Goal: Transaction & Acquisition: Purchase product/service

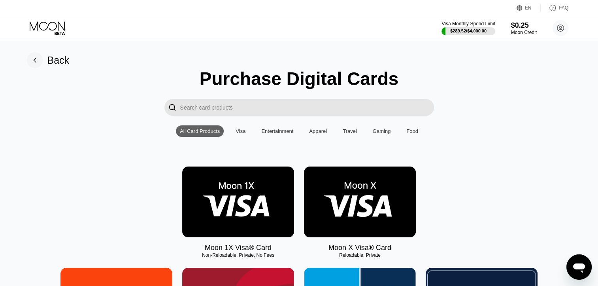
click at [379, 192] on img at bounding box center [360, 201] width 112 height 71
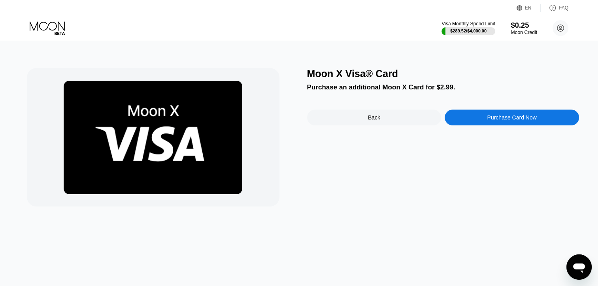
click at [517, 27] on div "$0.25" at bounding box center [523, 25] width 26 height 8
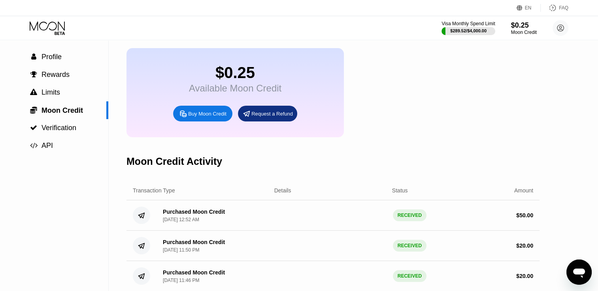
scroll to position [32, 0]
click at [71, 55] on div " Profile" at bounding box center [54, 57] width 108 height 8
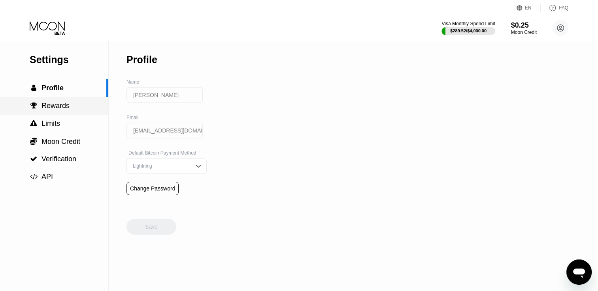
click at [62, 108] on span "Rewards" at bounding box center [55, 106] width 28 height 8
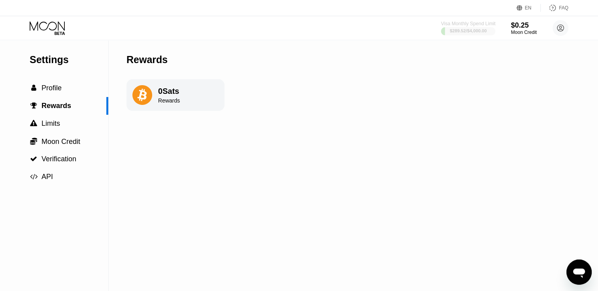
click at [477, 32] on div "$289.52 / $4,000.00" at bounding box center [467, 30] width 37 height 5
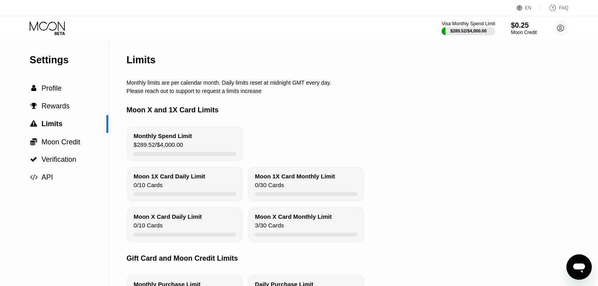
click at [518, 36] on div "Visa Monthly Spend Limit $289.52 / $4,000.00 $0.25 Moon Credit Mathew Alphonso …" at bounding box center [299, 28] width 598 height 24
click at [520, 23] on div "$0.25" at bounding box center [523, 25] width 26 height 8
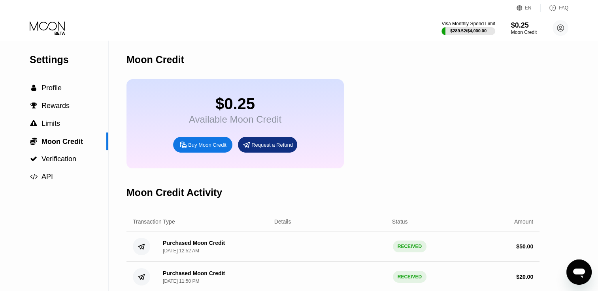
click at [571, 33] on div "Visa Monthly Spend Limit $289.52 / $4,000.00 $0.25 Moon Credit Mathew Alphonso …" at bounding box center [299, 28] width 598 height 24
click at [562, 32] on circle at bounding box center [560, 28] width 16 height 16
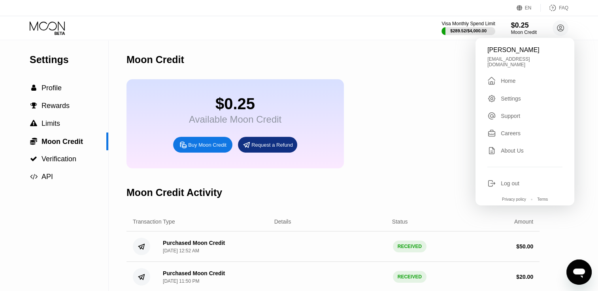
click at [517, 79] on div " Home" at bounding box center [524, 80] width 75 height 9
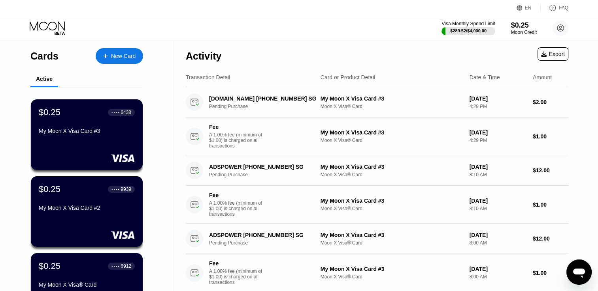
scroll to position [3, 0]
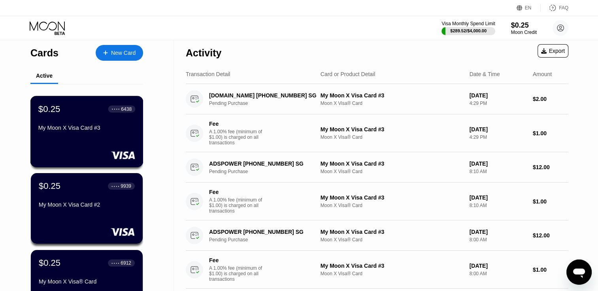
click at [74, 138] on div "$0.25 ● ● ● ● 6438 My Moon X Visa Card #3" at bounding box center [86, 131] width 113 height 71
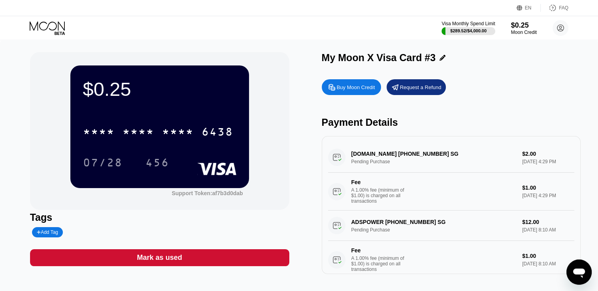
click at [3, 172] on div "$0.25 * * * * * * * * * * * * 6438 07/28 456 Support Token: af7b3d0dab Tags Add…" at bounding box center [299, 167] width 598 height 254
click at [203, 261] on div "Mark as used" at bounding box center [159, 258] width 259 height 17
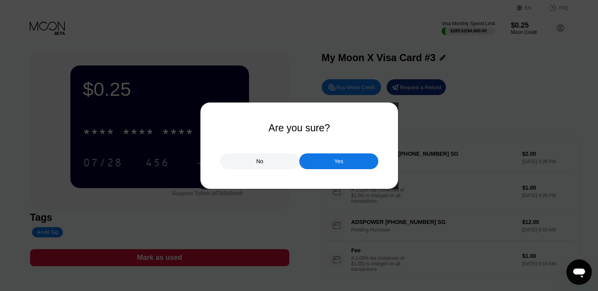
click at [348, 160] on div "Yes" at bounding box center [338, 162] width 79 height 16
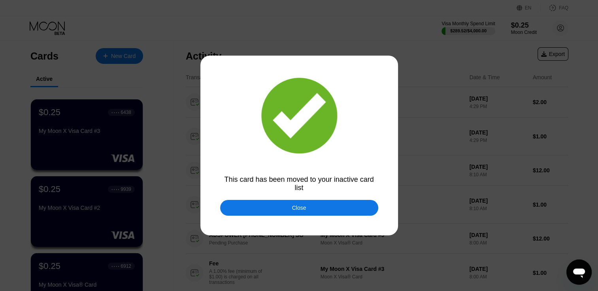
click at [322, 212] on div "Close" at bounding box center [299, 208] width 158 height 16
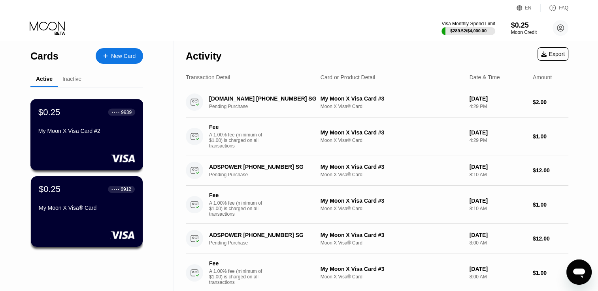
click at [82, 149] on div "$0.25 ● ● ● ● 9939 My Moon X Visa Card #2" at bounding box center [86, 134] width 113 height 71
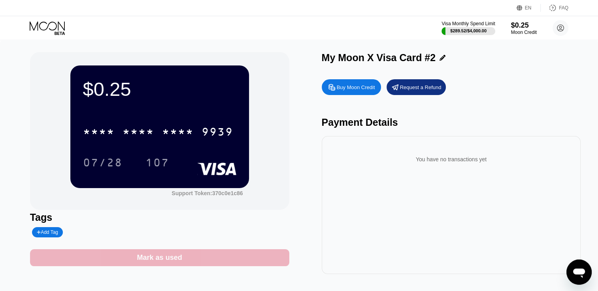
click at [227, 259] on div "Mark as used" at bounding box center [159, 258] width 259 height 17
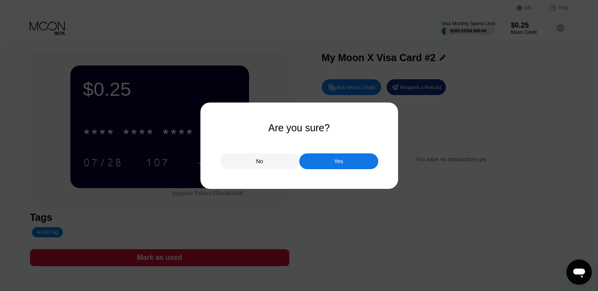
click at [348, 146] on div "Are you sure? No Yes" at bounding box center [299, 145] width 158 height 47
click at [343, 156] on div "Yes" at bounding box center [338, 162] width 79 height 16
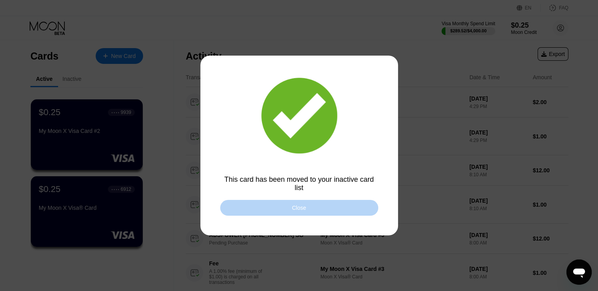
click at [264, 202] on div "Close" at bounding box center [299, 208] width 158 height 16
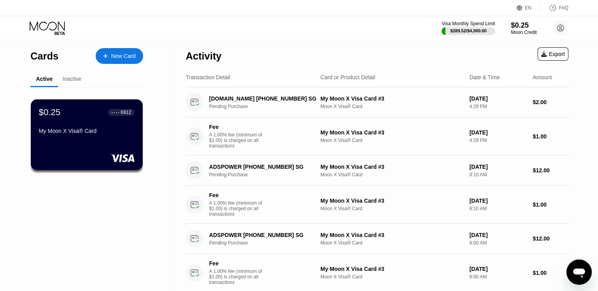
click at [120, 122] on div "$0.25 ● ● ● ● 6912 My Moon X Visa® Card" at bounding box center [87, 122] width 96 height 30
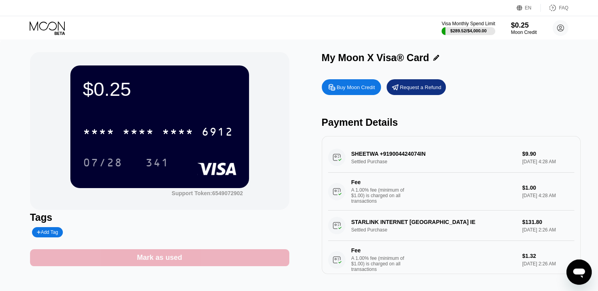
click at [234, 265] on div "Mark as used" at bounding box center [159, 258] width 259 height 17
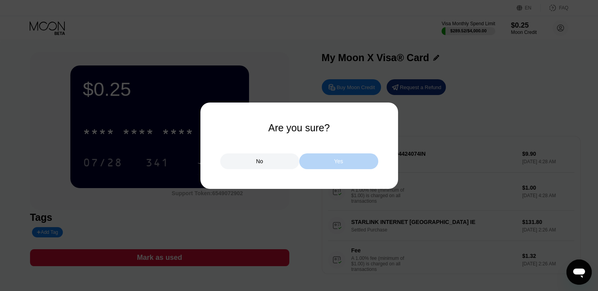
click at [342, 159] on div "Yes" at bounding box center [338, 162] width 79 height 16
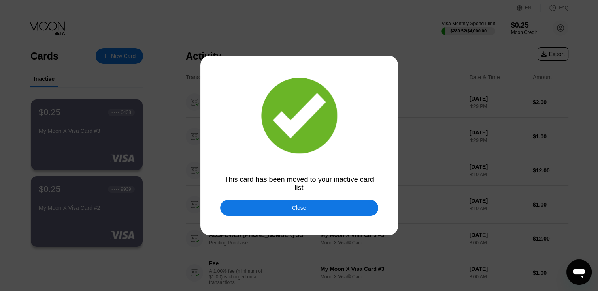
click at [319, 211] on div "Close" at bounding box center [299, 208] width 158 height 16
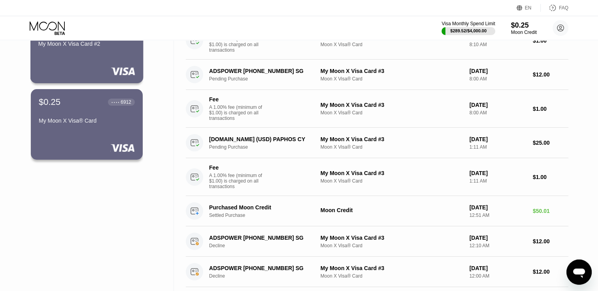
scroll to position [167, 0]
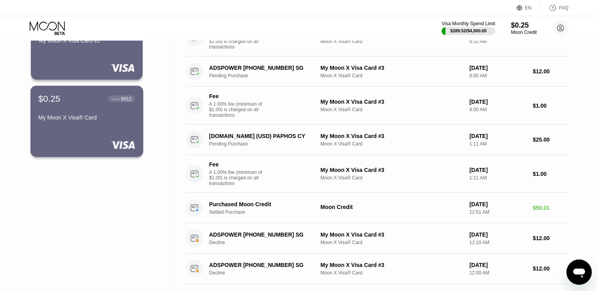
click at [105, 139] on div "$0.25 ● ● ● ● 6912 My Moon X Visa® Card" at bounding box center [86, 121] width 113 height 71
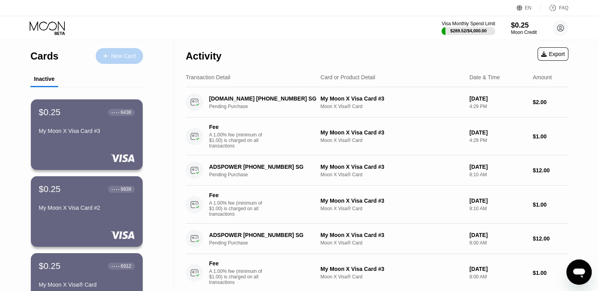
click at [128, 55] on div "New Card" at bounding box center [123, 56] width 24 height 7
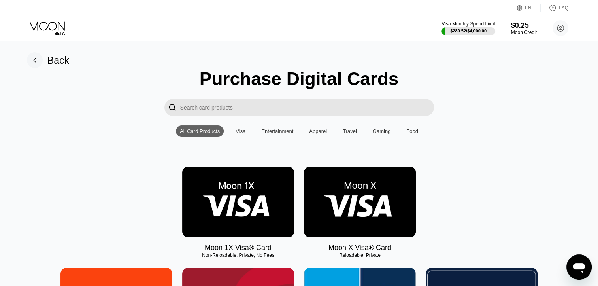
click at [220, 223] on img at bounding box center [238, 201] width 112 height 71
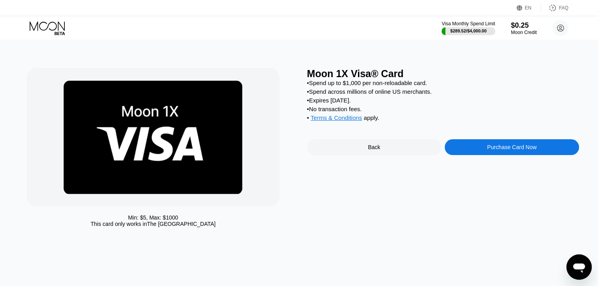
click at [500, 148] on div "Purchase Card Now" at bounding box center [511, 147] width 134 height 16
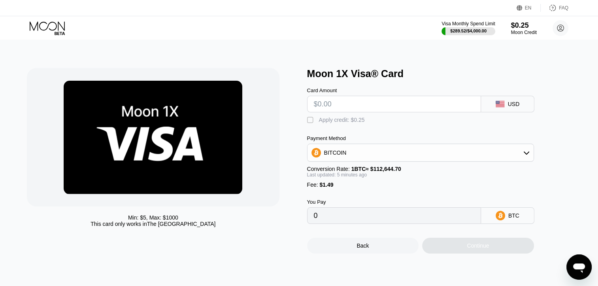
click at [422, 93] on div "Card Amount" at bounding box center [394, 90] width 174 height 6
click at [422, 108] on input "text" at bounding box center [394, 104] width 160 height 16
type input "$2"
type input "0.00003094"
type input "$20"
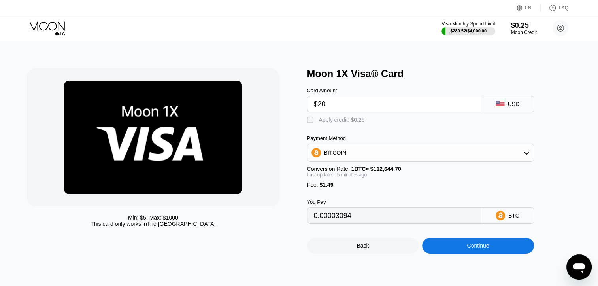
type input "0.00019051"
type input "$20"
click at [358, 156] on div "BITCOIN" at bounding box center [420, 153] width 226 height 16
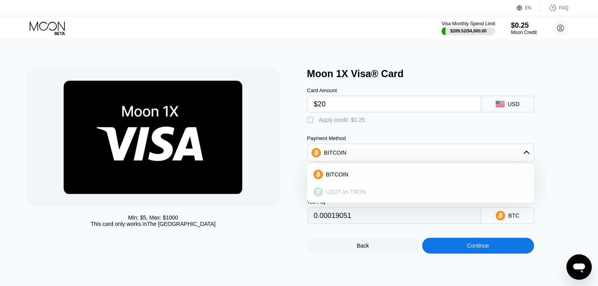
click at [345, 194] on span "USDT on TRON" at bounding box center [346, 191] width 40 height 6
type input "21.71"
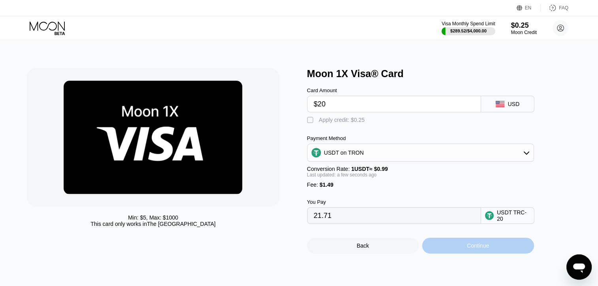
click at [453, 252] on div "Continue" at bounding box center [478, 245] width 112 height 16
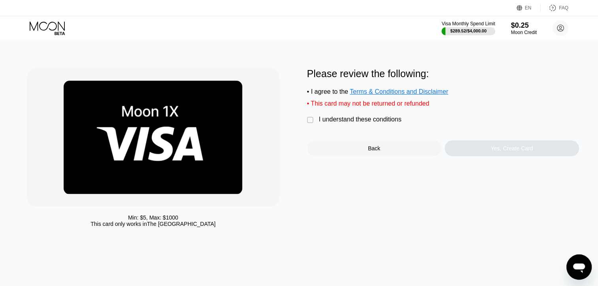
click at [351, 122] on div "I understand these conditions" at bounding box center [360, 119] width 83 height 7
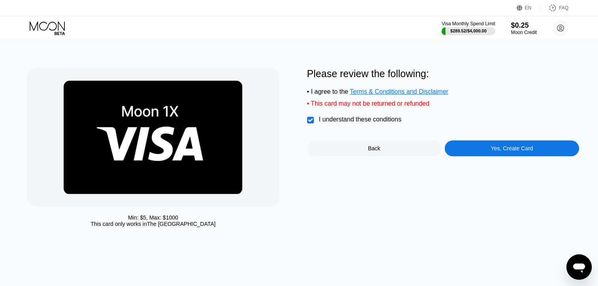
click at [477, 156] on div "Yes, Create Card" at bounding box center [511, 148] width 134 height 16
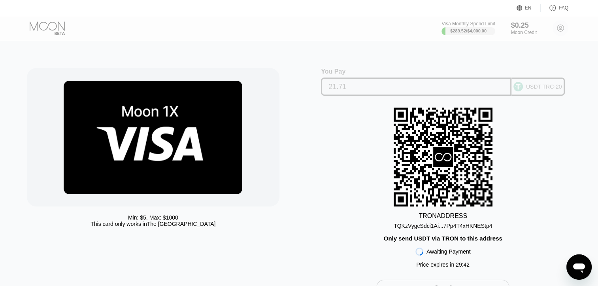
click at [410, 93] on input "21.71" at bounding box center [415, 87] width 175 height 16
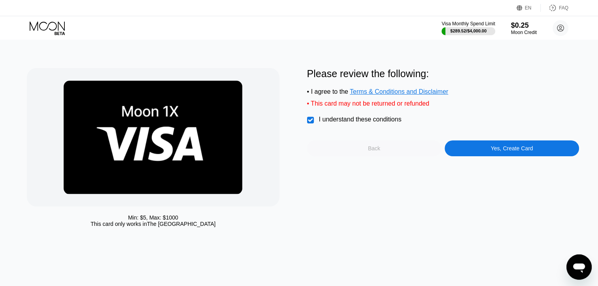
click at [354, 156] on div "Back" at bounding box center [374, 148] width 134 height 16
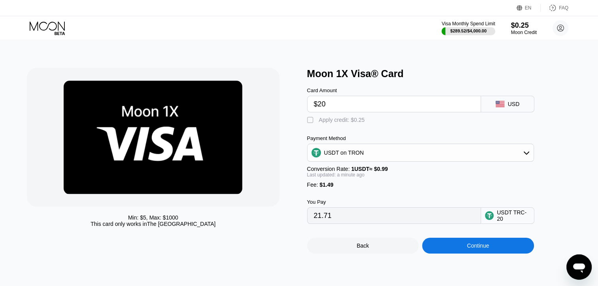
click at [412, 106] on input "$20" at bounding box center [394, 104] width 160 height 16
type input "$2"
type input "0.00"
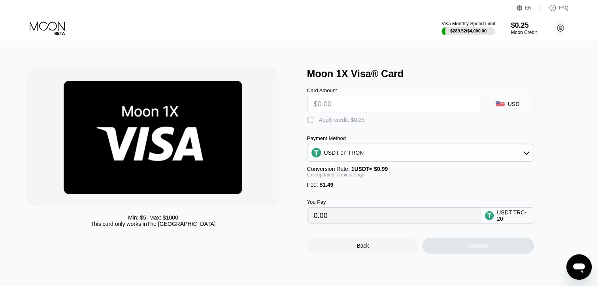
type input "$1"
type input "2.52"
type input "$10"
type input "11.61"
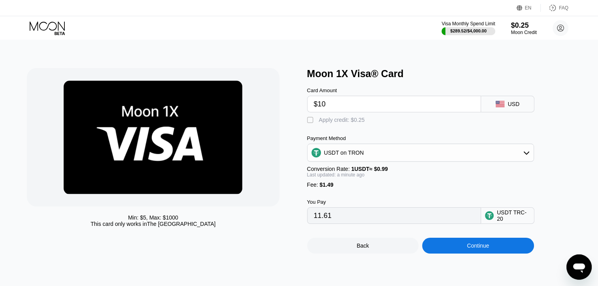
type input "$1"
type input "2.52"
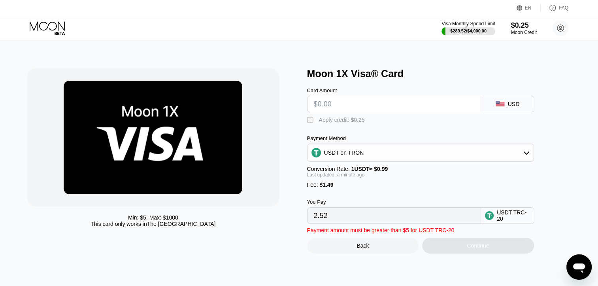
type input "0.00"
type input "$1"
type input "2.52"
type input "$12"
type input "13.63"
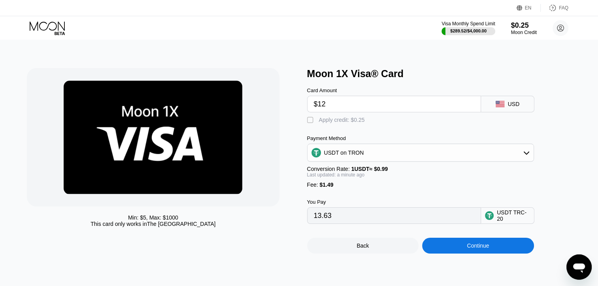
type input "$12"
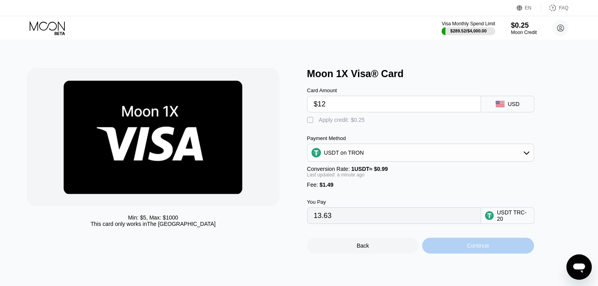
click at [492, 253] on div "Continue" at bounding box center [478, 245] width 112 height 16
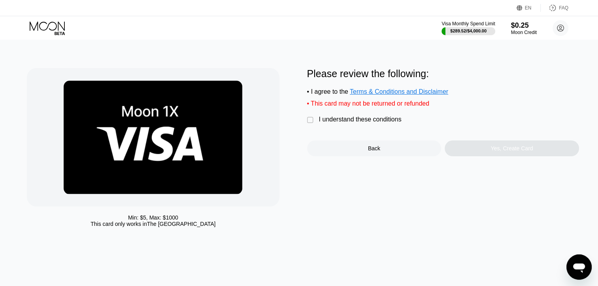
click at [384, 123] on div "I understand these conditions" at bounding box center [360, 119] width 83 height 7
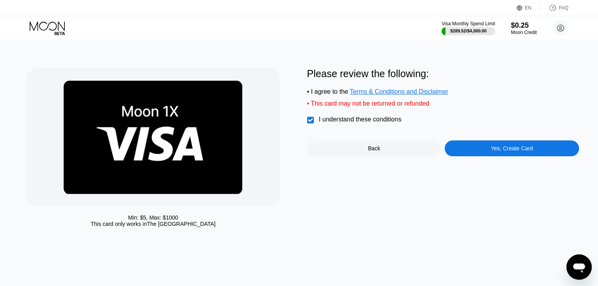
click at [498, 173] on div "Please review the following: • I agree to the Terms & Conditions and Disclaimer…" at bounding box center [443, 149] width 272 height 163
click at [499, 151] on div "Yes, Create Card" at bounding box center [512, 148] width 42 height 6
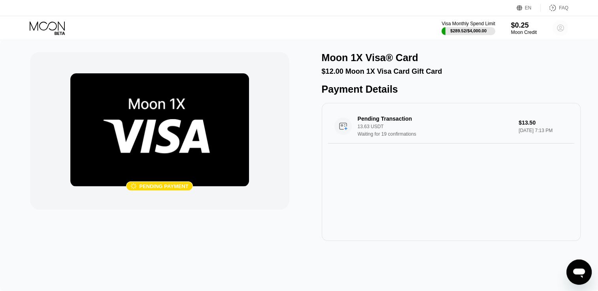
click at [559, 25] on circle at bounding box center [560, 28] width 16 height 16
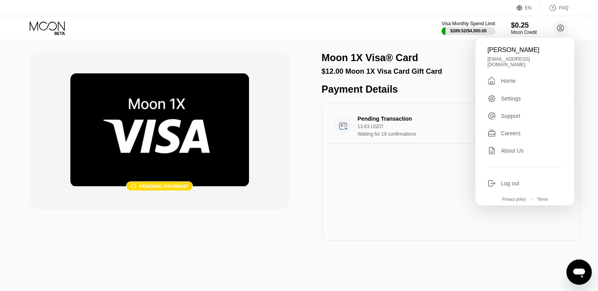
click at [502, 78] on div "Home" at bounding box center [507, 81] width 15 height 6
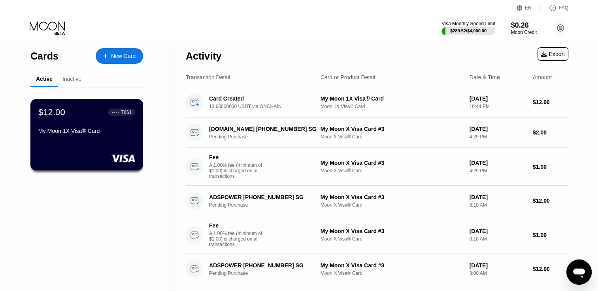
click at [125, 121] on div "$12.00 ● ● ● ● 7661 My Moon 1X Visa® Card" at bounding box center [86, 122] width 97 height 30
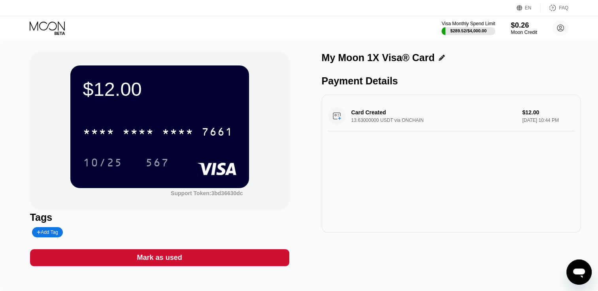
click at [525, 23] on div "$0.26" at bounding box center [523, 25] width 26 height 8
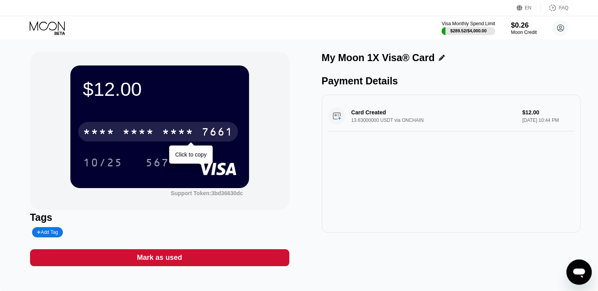
click at [172, 131] on div "* * * *" at bounding box center [178, 133] width 32 height 13
click at [172, 131] on div "2708" at bounding box center [178, 133] width 32 height 13
click at [172, 131] on div "* * * *" at bounding box center [178, 133] width 32 height 13
